Goal: Leave review/rating

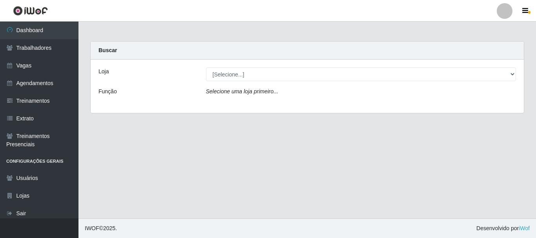
select select "279"
click at [206, 67] on select "[Selecione...] [GEOGRAPHIC_DATA]" at bounding box center [361, 74] width 310 height 14
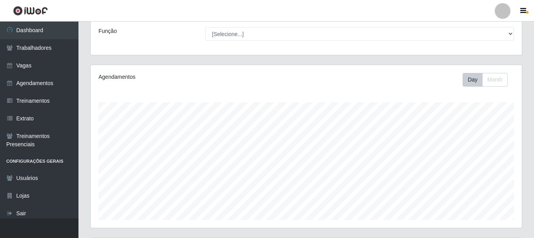
scroll to position [225, 0]
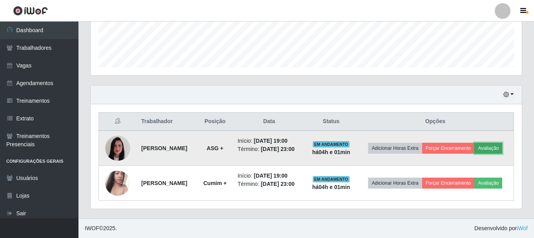
click at [474, 147] on button "Avaliação" at bounding box center [488, 148] width 28 height 11
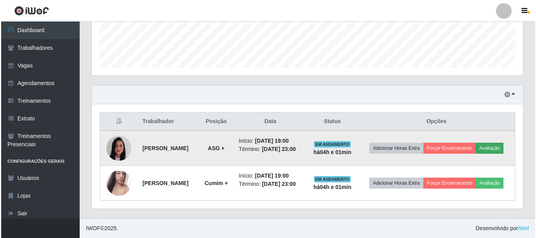
scroll to position [163, 427]
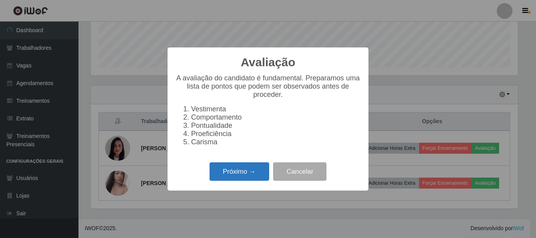
click at [230, 178] on button "Próximo →" at bounding box center [239, 171] width 60 height 18
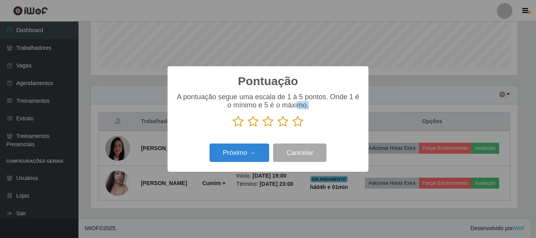
click at [296, 117] on div "A pontuação segue uma escala de 1 à 5 pontos. Onde 1 é o mínimo e 5 é o máximo." at bounding box center [267, 110] width 185 height 35
click at [297, 123] on icon at bounding box center [297, 122] width 11 height 12
click at [292, 127] on input "radio" at bounding box center [292, 127] width 0 height 0
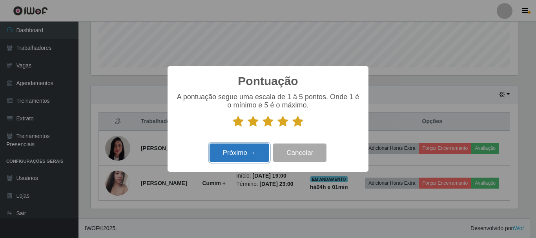
click at [222, 160] on button "Próximo →" at bounding box center [239, 153] width 60 height 18
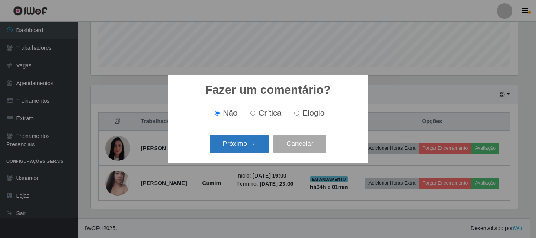
click at [259, 144] on button "Próximo →" at bounding box center [239, 144] width 60 height 18
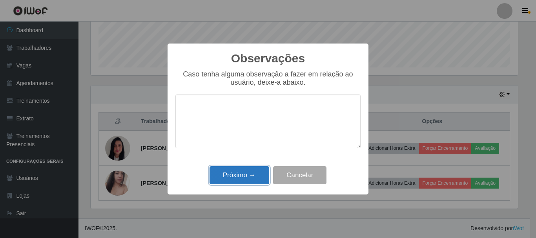
click at [228, 177] on button "Próximo →" at bounding box center [239, 175] width 60 height 18
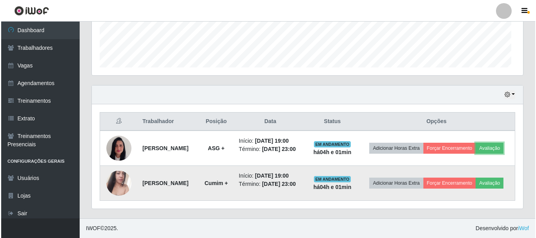
scroll to position [163, 431]
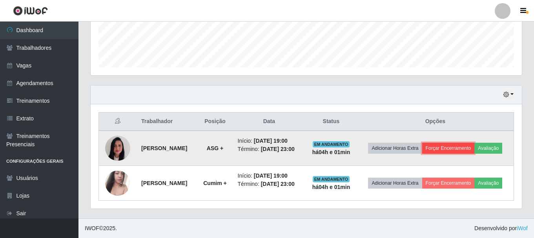
click at [462, 143] on button "Forçar Encerramento" at bounding box center [448, 148] width 53 height 11
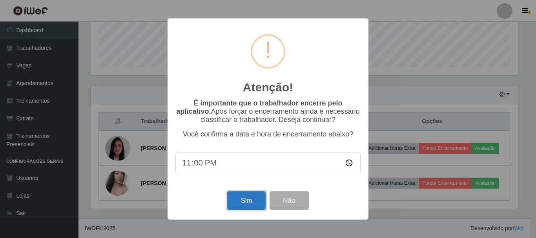
click at [241, 201] on button "Sim" at bounding box center [246, 200] width 38 height 18
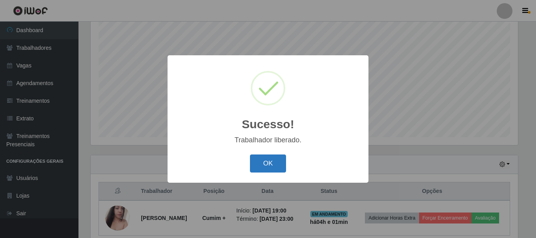
click at [255, 162] on button "OK" at bounding box center [268, 164] width 36 height 18
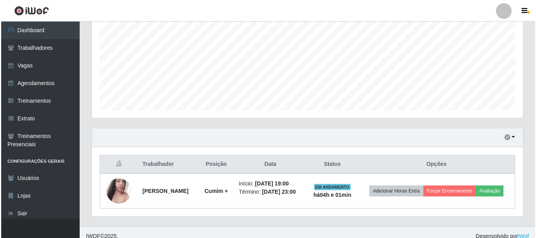
scroll to position [178, 0]
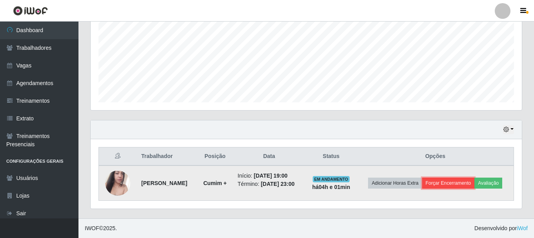
click at [461, 185] on button "Forçar Encerramento" at bounding box center [448, 183] width 53 height 11
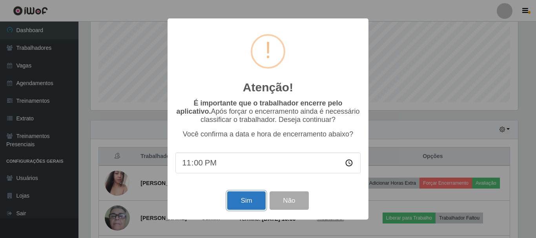
click at [249, 200] on button "Sim" at bounding box center [246, 200] width 38 height 18
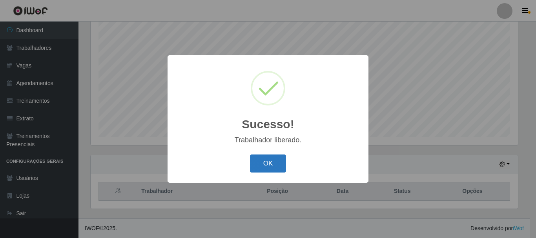
click at [267, 171] on button "OK" at bounding box center [268, 164] width 36 height 18
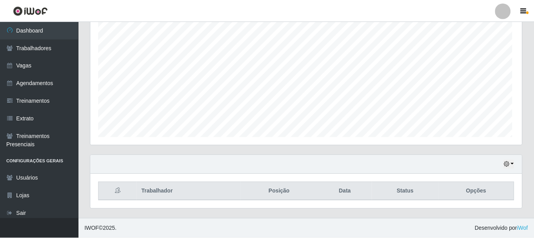
scroll to position [163, 431]
